Goal: Register for event/course

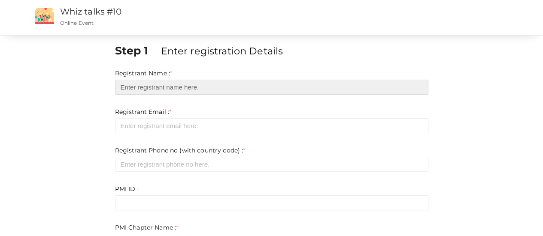
click at [259, 84] on input "text" at bounding box center [271, 87] width 313 height 15
click at [219, 91] on input "text" at bounding box center [271, 87] width 313 height 15
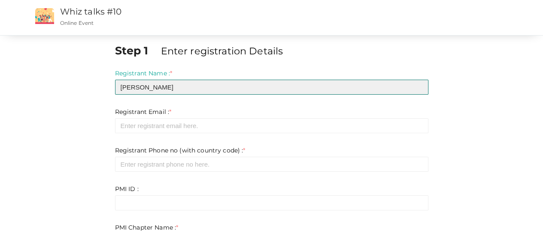
type input "[PERSON_NAME]"
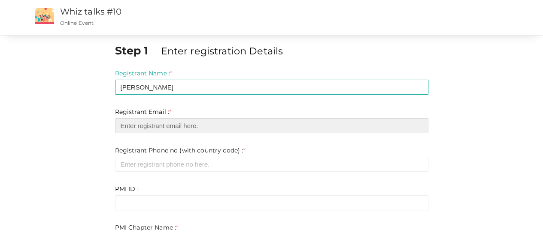
click at [221, 126] on input "email" at bounding box center [271, 125] width 313 height 15
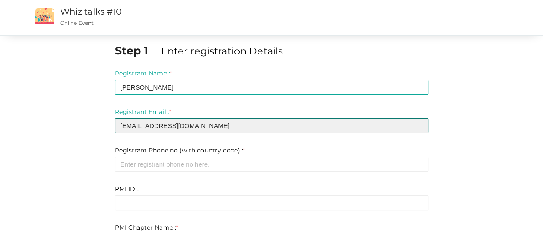
type input "[EMAIL_ADDRESS][DOMAIN_NAME]"
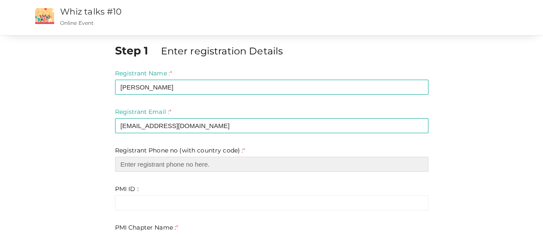
click at [221, 164] on input "number" at bounding box center [271, 164] width 313 height 15
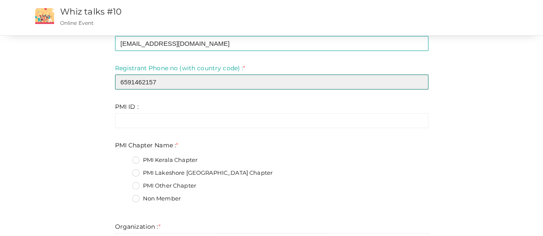
scroll to position [86, 0]
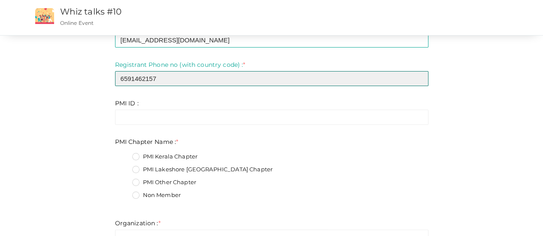
type input "6591462157"
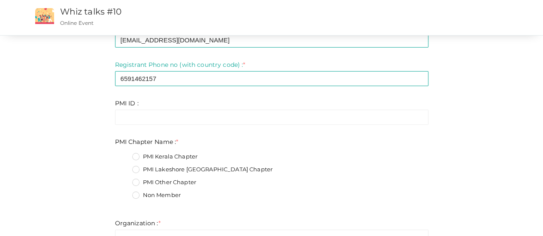
click at [138, 157] on label "PMI Kerala Chapter" at bounding box center [165, 157] width 66 height 9
click at [124, 154] on Name\+0 "PMI Kerala Chapter" at bounding box center [124, 154] width 0 height 0
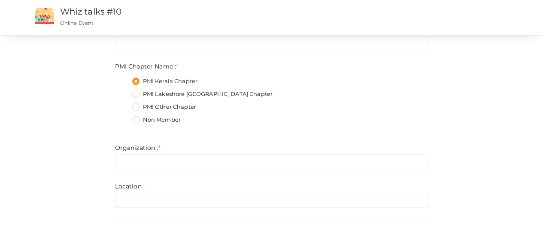
scroll to position [172, 0]
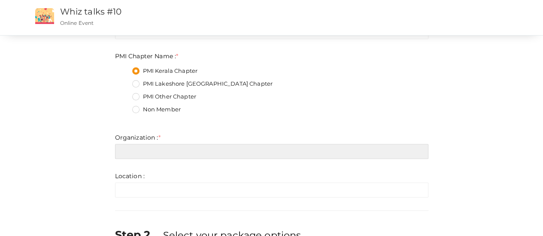
click at [169, 154] on input "text" at bounding box center [271, 151] width 313 height 15
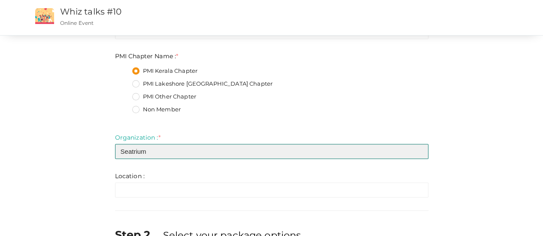
type input "Seatrium"
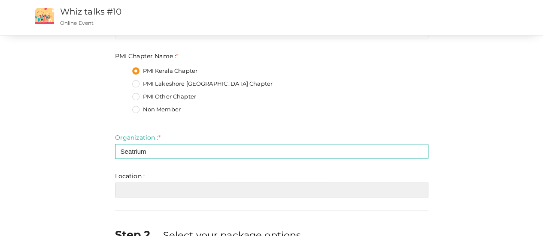
click at [208, 187] on input "text" at bounding box center [271, 190] width 313 height 15
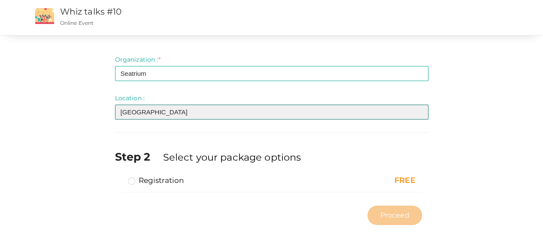
scroll to position [263, 0]
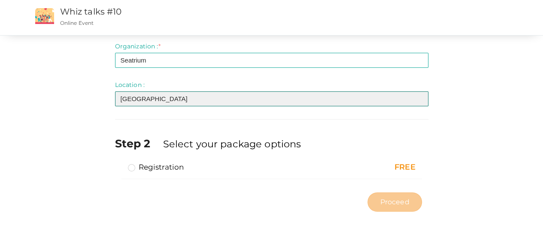
type input "[GEOGRAPHIC_DATA]"
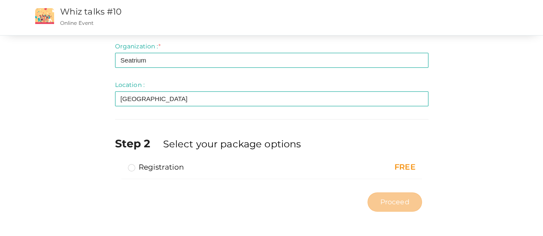
click at [135, 168] on label "Registration" at bounding box center [156, 167] width 56 height 10
click at [119, 164] on input "Registration" at bounding box center [119, 164] width 0 height 0
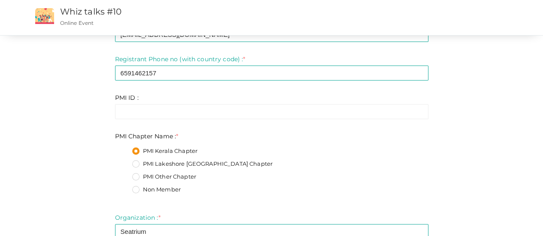
scroll to position [48, 0]
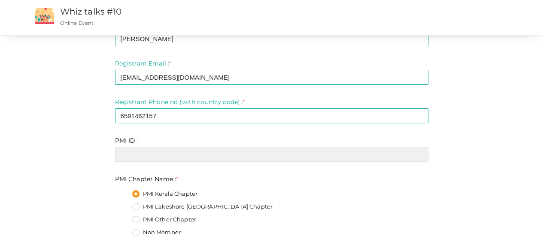
click at [145, 155] on input "text" at bounding box center [271, 154] width 313 height 15
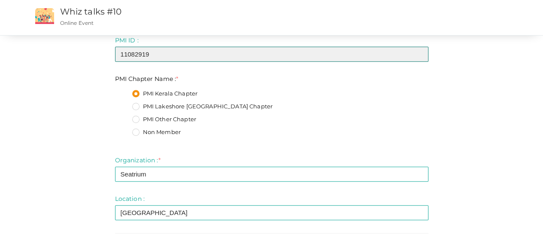
scroll to position [263, 0]
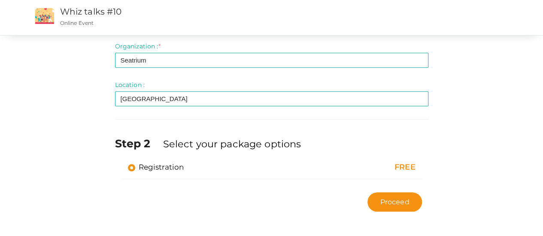
type input "11082919"
click at [391, 201] on span "Proceed" at bounding box center [394, 202] width 29 height 10
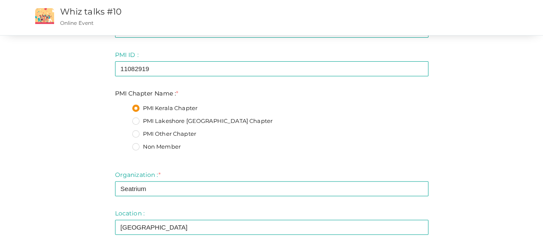
scroll to position [48, 0]
